Goal: Task Accomplishment & Management: Complete application form

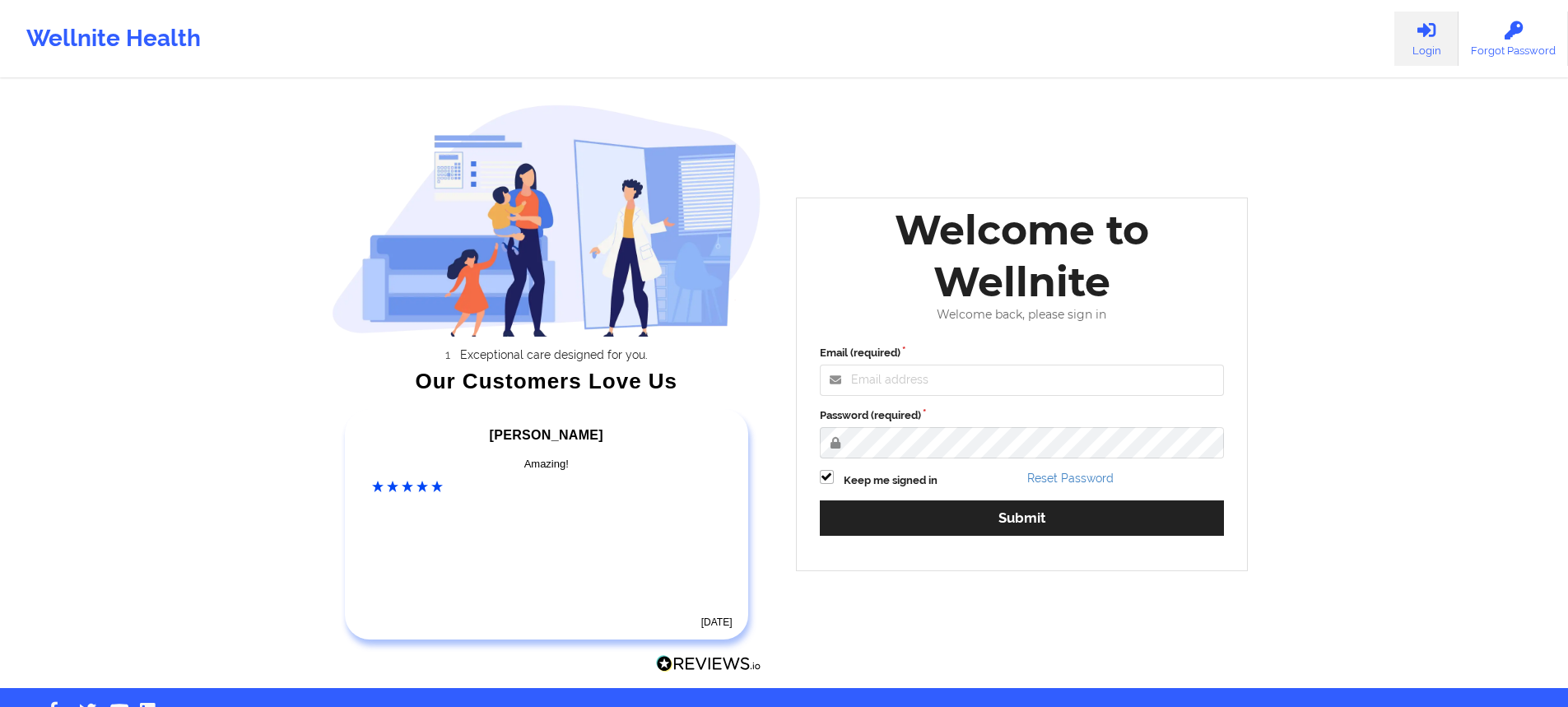
click at [919, 360] on label "Email (required)" at bounding box center [1022, 353] width 405 height 17
click at [919, 365] on input "Email (required)" at bounding box center [1022, 380] width 405 height 31
click at [929, 380] on input "Email (required)" at bounding box center [1022, 380] width 405 height 31
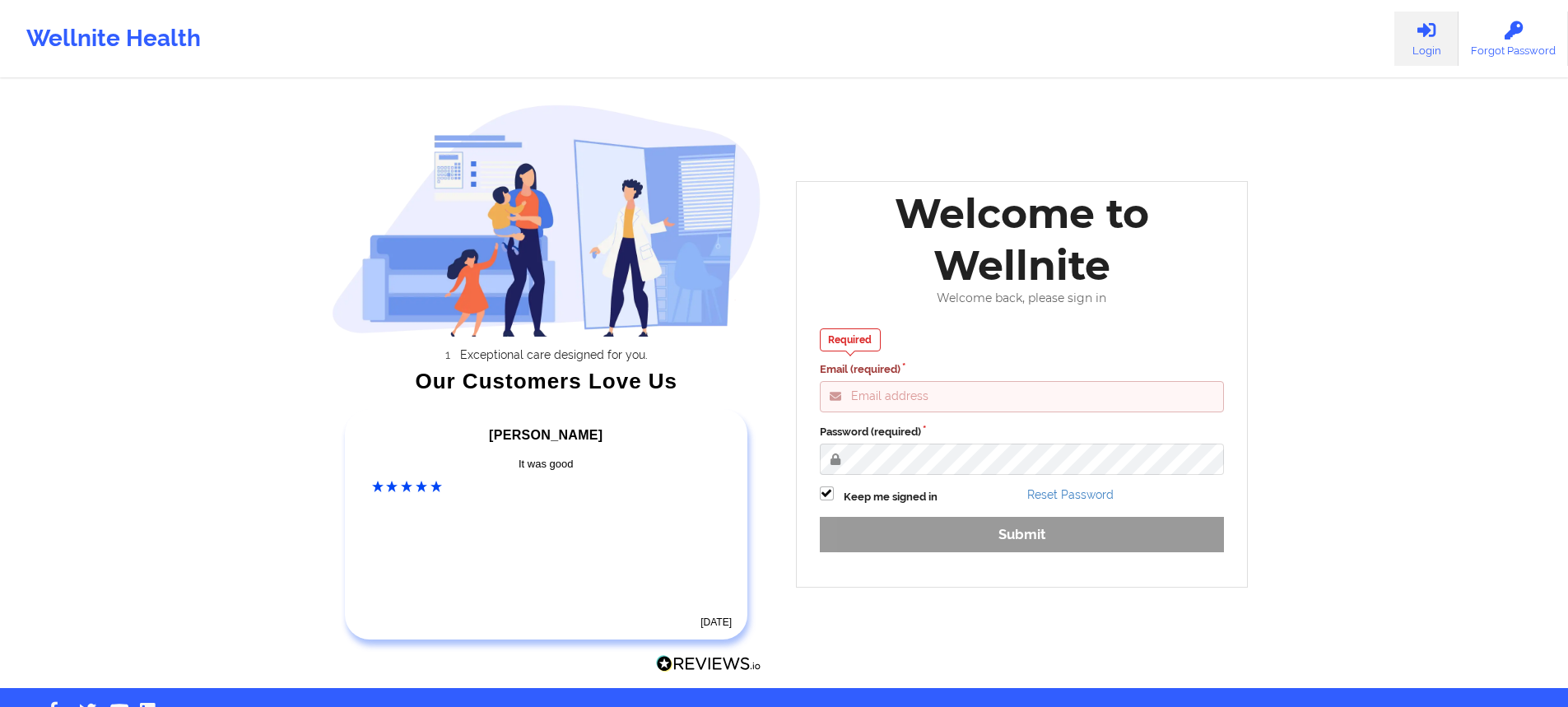
drag, startPoint x: 907, startPoint y: 393, endPoint x: 905, endPoint y: 379, distance: 14.1
click at [907, 393] on input "Email (required)" at bounding box center [1022, 397] width 405 height 31
type input "[PERSON_NAME][EMAIL_ADDRESS][PERSON_NAME][DOMAIN_NAME]"
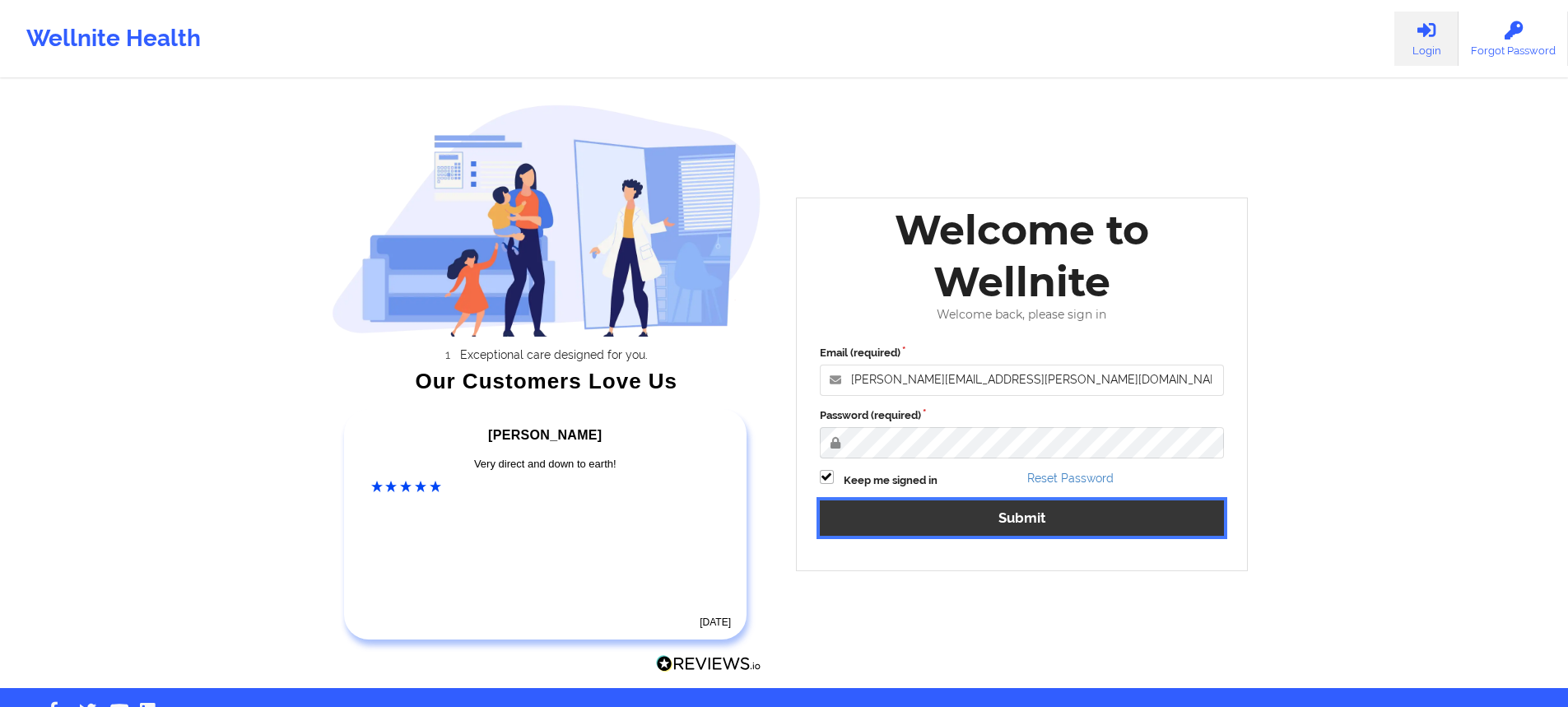
click at [958, 524] on button "Submit" at bounding box center [1022, 518] width 405 height 36
click at [1002, 516] on button "Submit" at bounding box center [1022, 518] width 405 height 36
click at [1006, 518] on button "Submit" at bounding box center [1022, 518] width 405 height 36
